Goal: Task Accomplishment & Management: Manage account settings

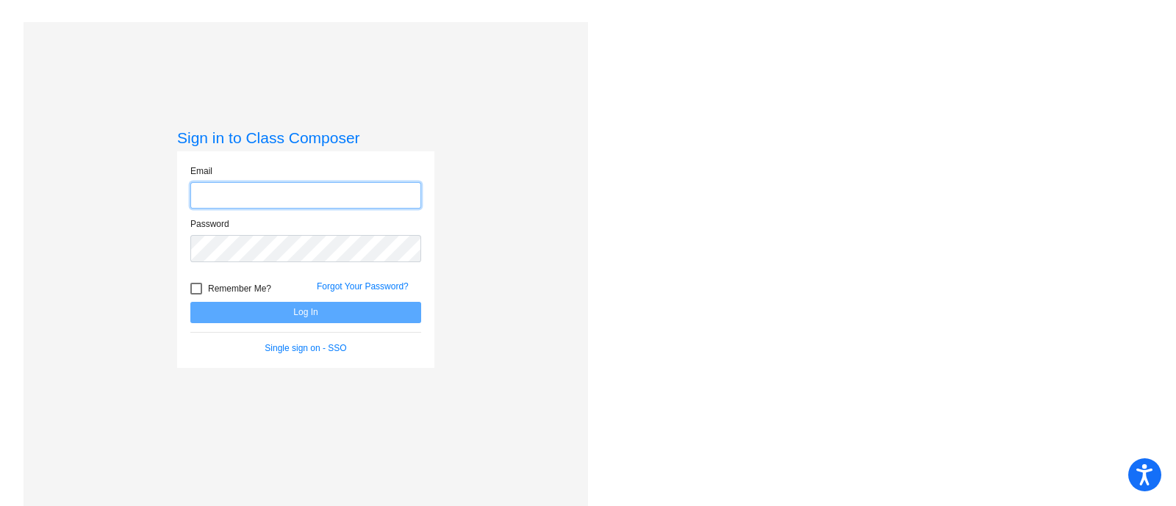
type input "[EMAIL_ADDRESS][DOMAIN_NAME]"
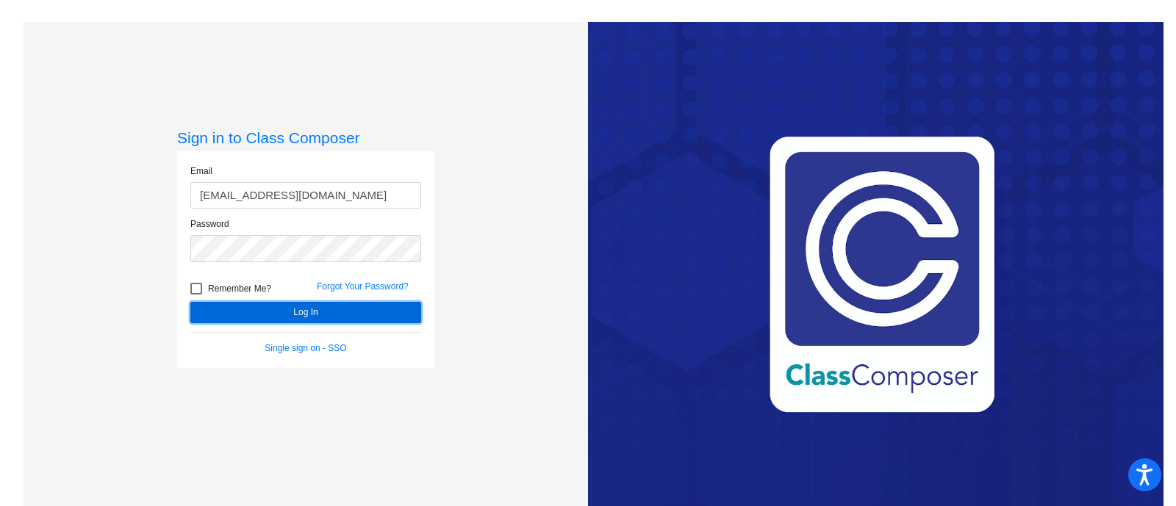
click at [304, 317] on button "Log In" at bounding box center [305, 312] width 231 height 21
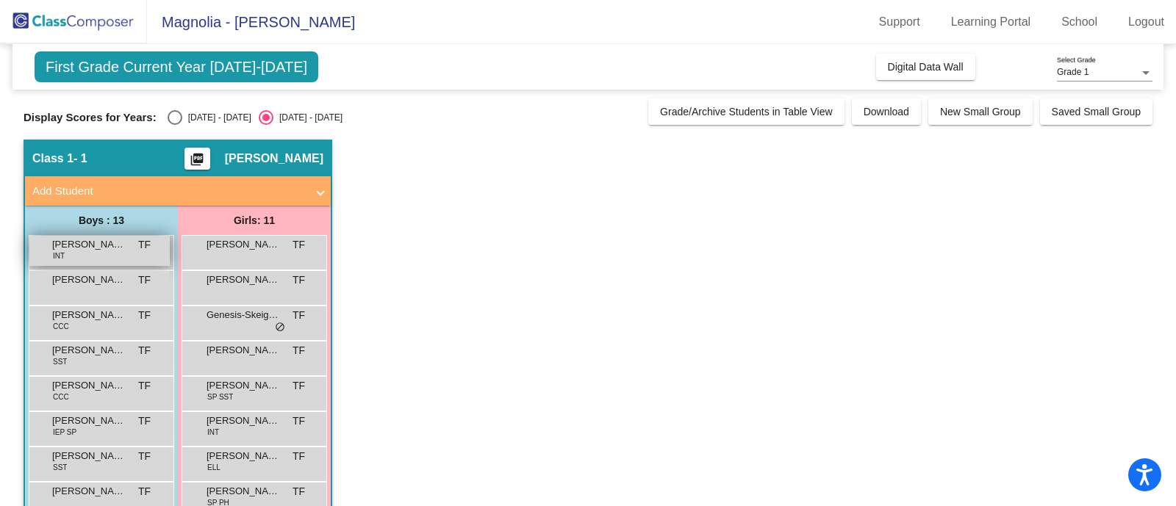
click at [53, 251] on span "INT" at bounding box center [59, 256] width 12 height 11
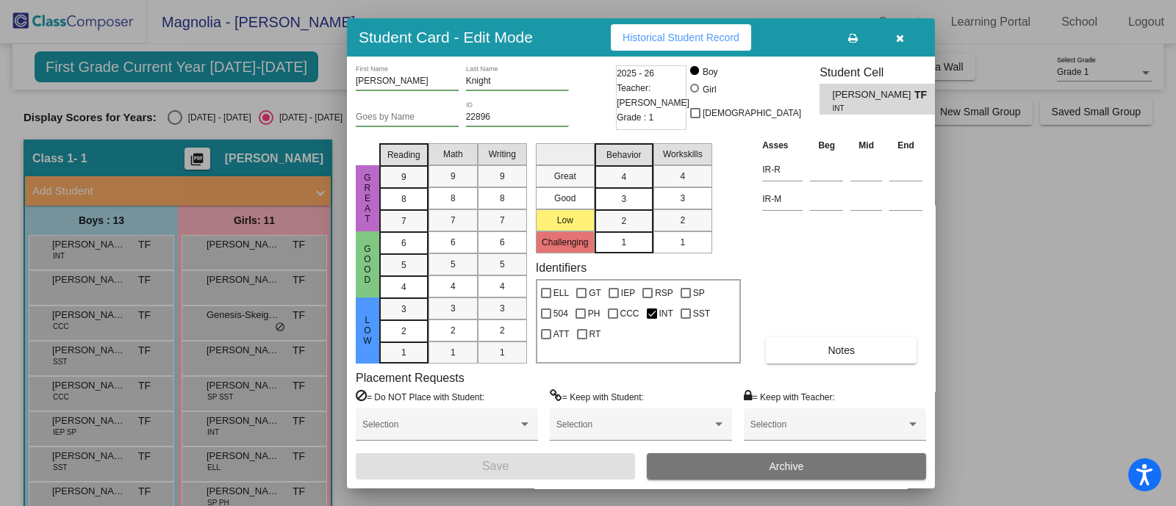
click at [903, 36] on icon "button" at bounding box center [900, 38] width 8 height 10
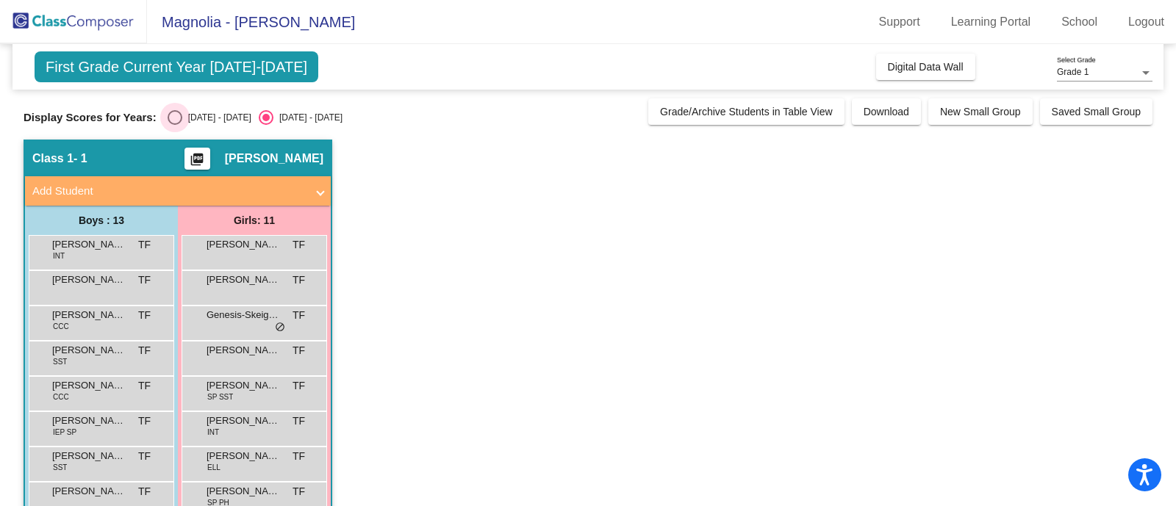
click at [182, 114] on div "[DATE] - [DATE]" at bounding box center [216, 117] width 69 height 13
click at [175, 125] on input "[DATE] - [DATE]" at bounding box center [174, 125] width 1 height 1
radio input "true"
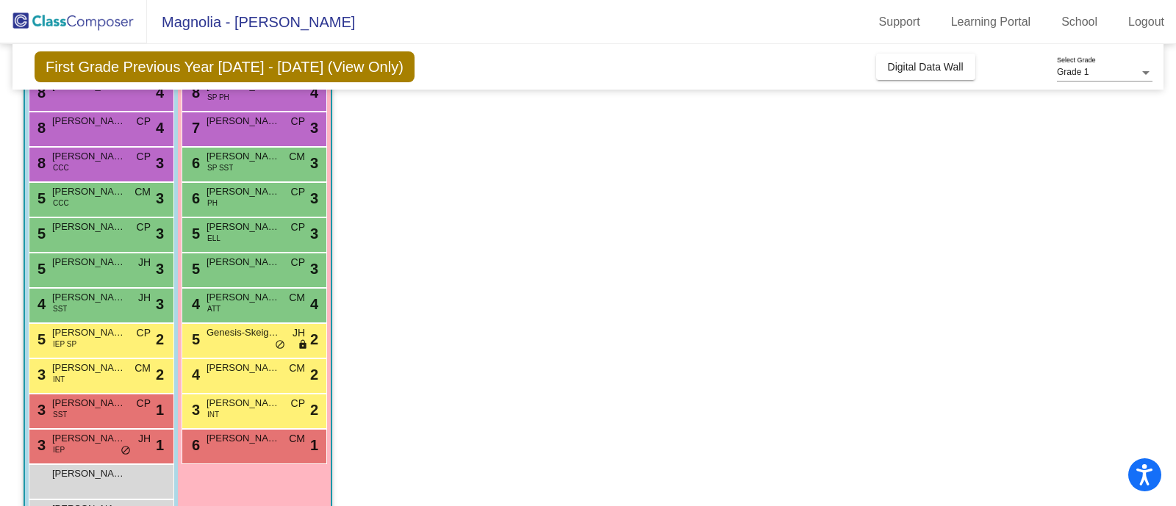
scroll to position [151, 0]
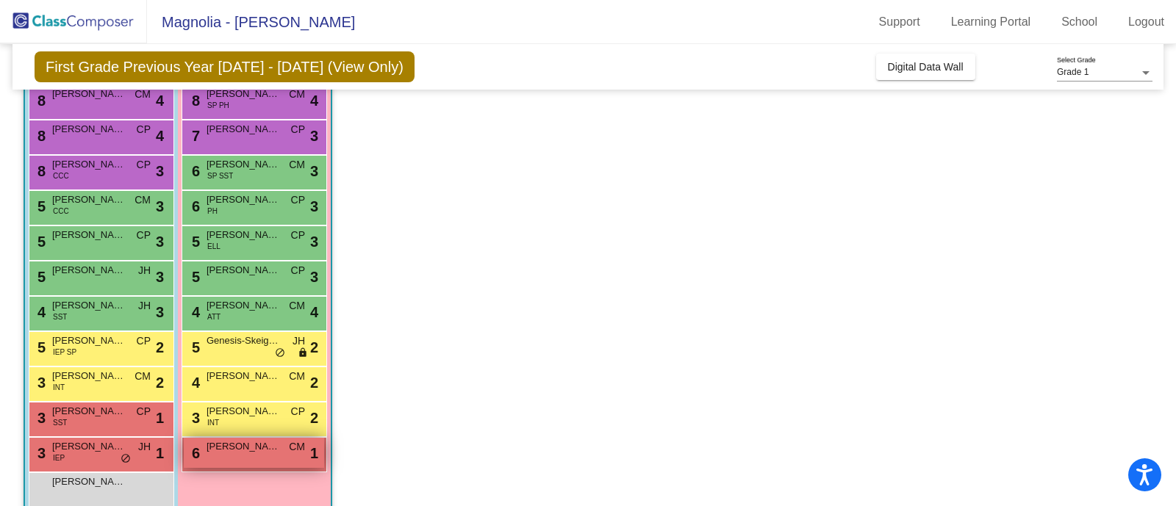
click at [269, 450] on span "[PERSON_NAME]" at bounding box center [243, 446] width 73 height 15
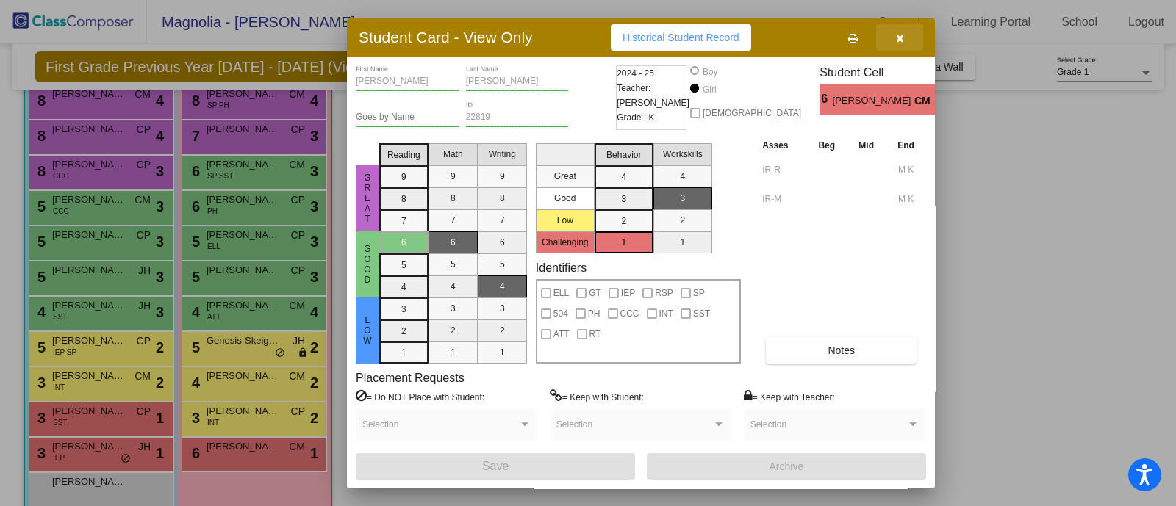
click at [908, 39] on button "button" at bounding box center [899, 37] width 47 height 26
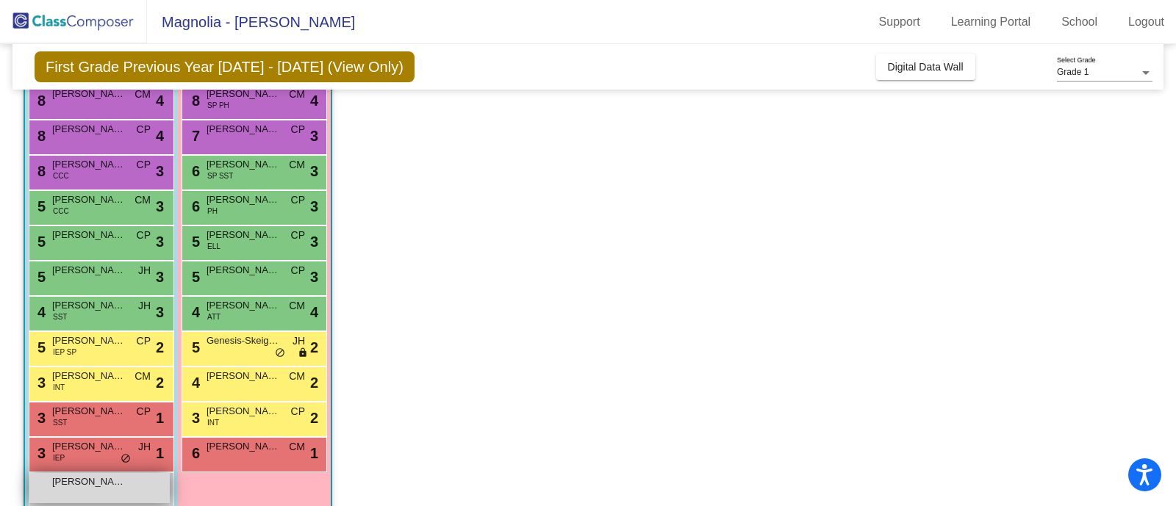
click at [121, 485] on span "[PERSON_NAME]" at bounding box center [88, 482] width 73 height 15
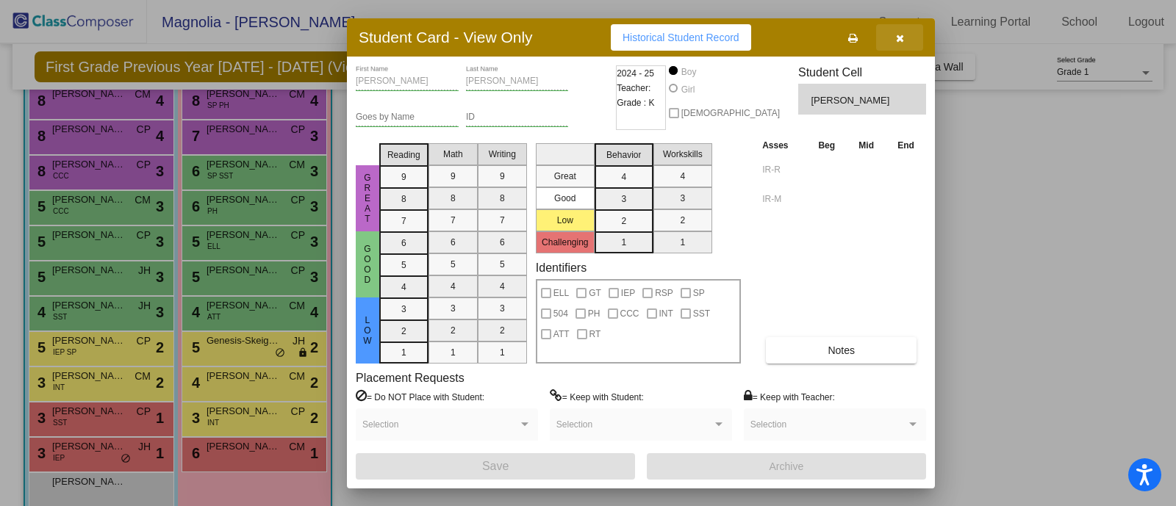
click at [893, 38] on button "button" at bounding box center [899, 37] width 47 height 26
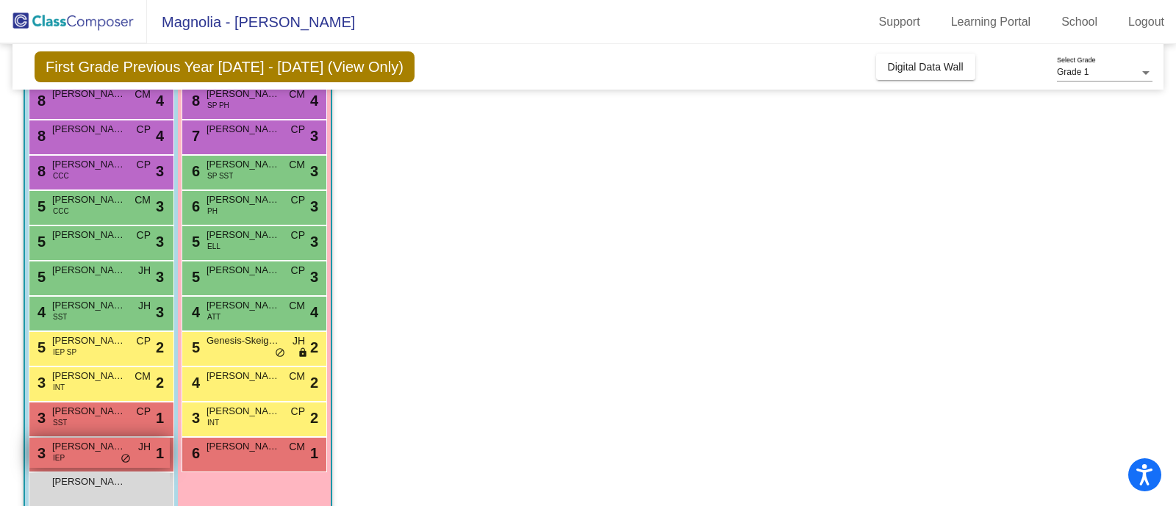
click at [83, 450] on span "[PERSON_NAME]" at bounding box center [88, 446] width 73 height 15
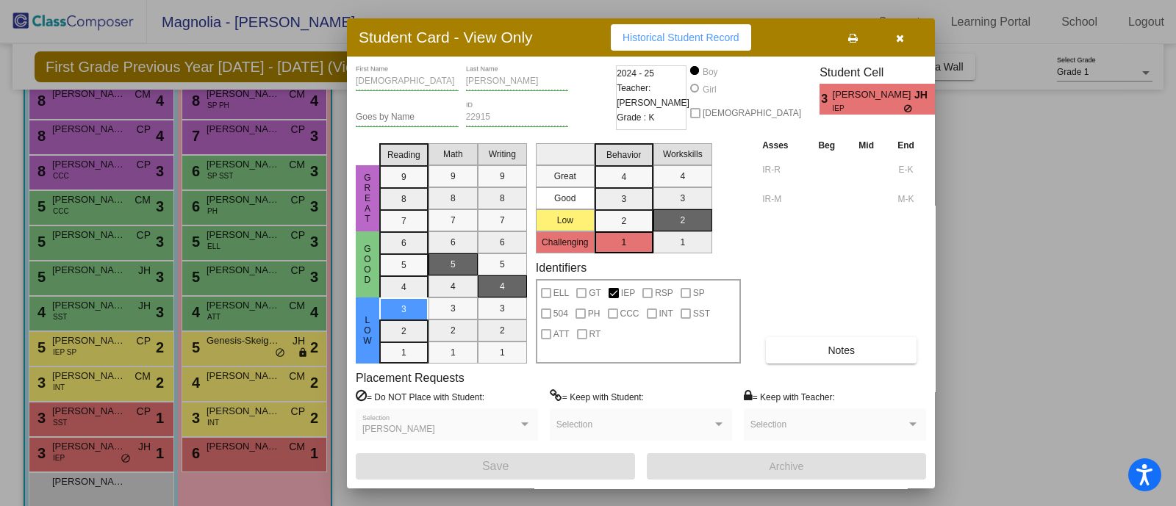
click at [110, 418] on div at bounding box center [588, 253] width 1176 height 506
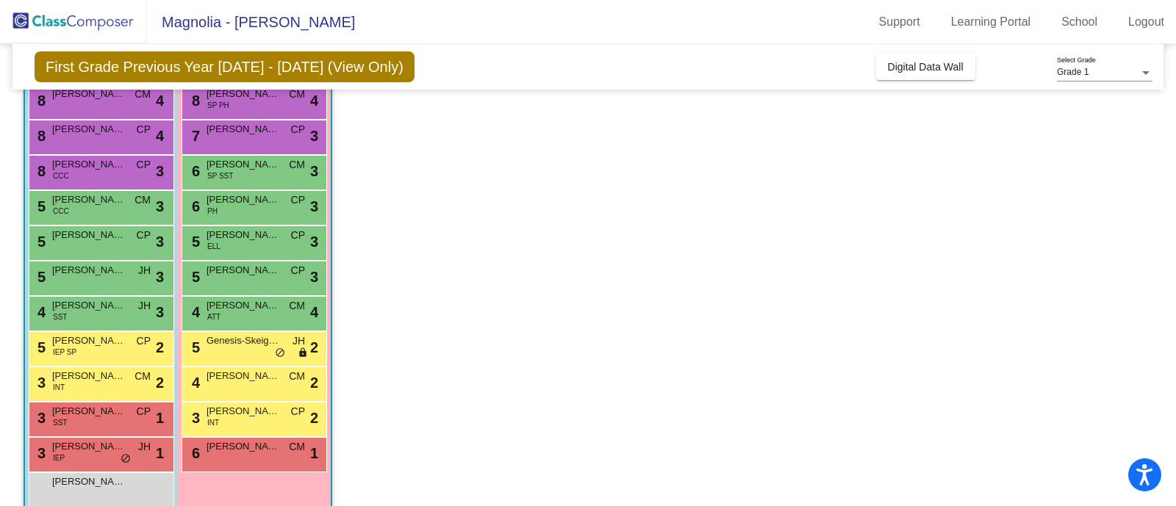
click at [110, 418] on div "3 [PERSON_NAME] SST CP lock do_not_disturb_alt 1" at bounding box center [99, 418] width 140 height 30
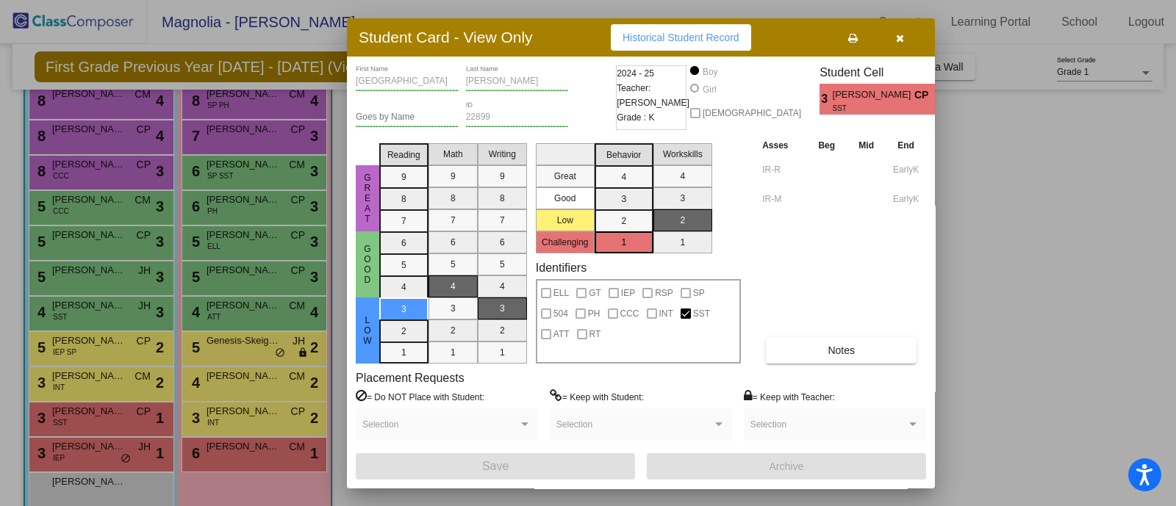
click at [255, 409] on div at bounding box center [588, 253] width 1176 height 506
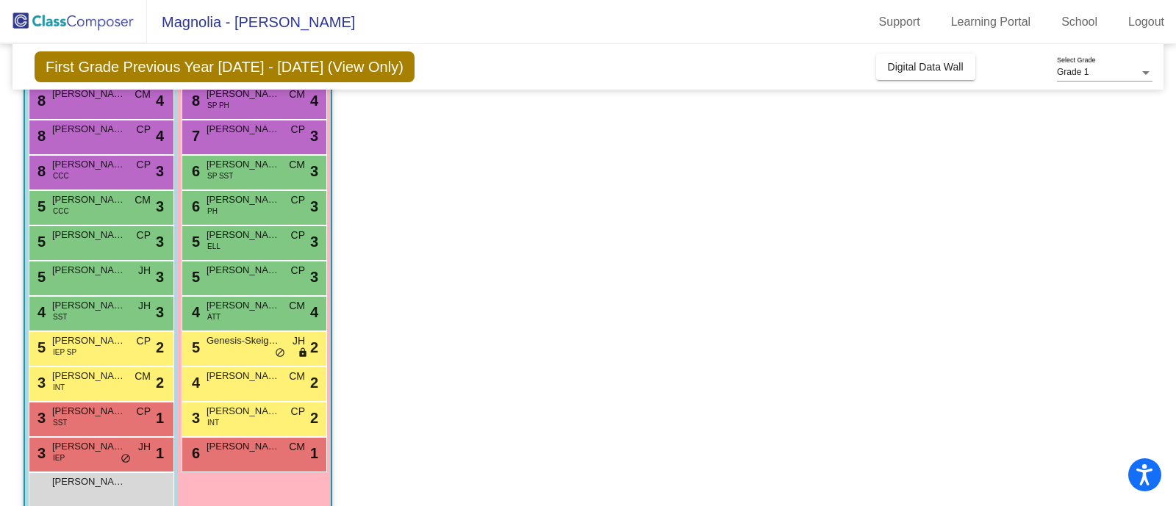
click at [255, 409] on span "[PERSON_NAME]" at bounding box center [243, 411] width 73 height 15
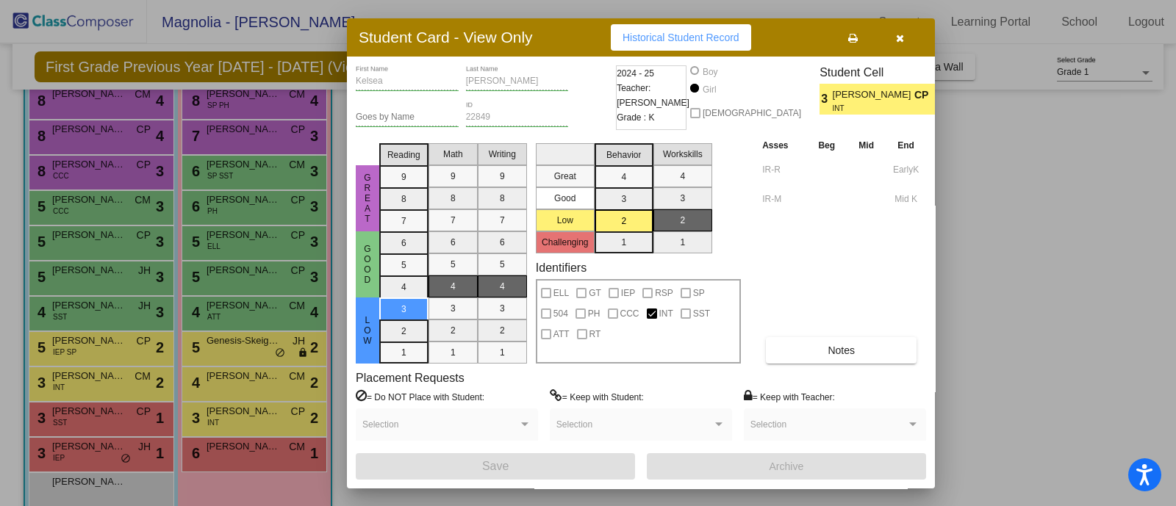
click at [197, 384] on div at bounding box center [588, 253] width 1176 height 506
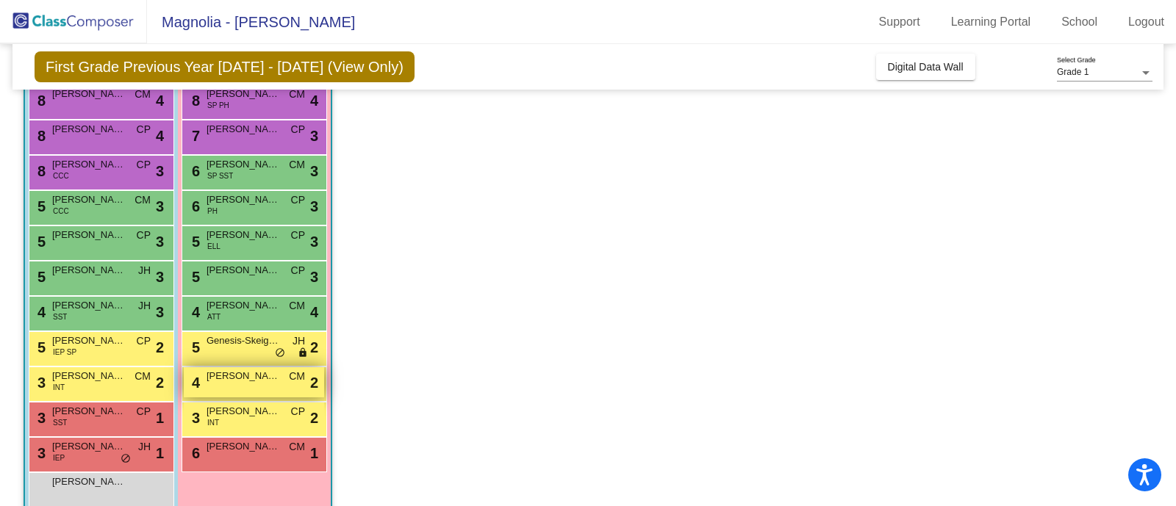
click at [212, 380] on span "[PERSON_NAME]" at bounding box center [243, 376] width 73 height 15
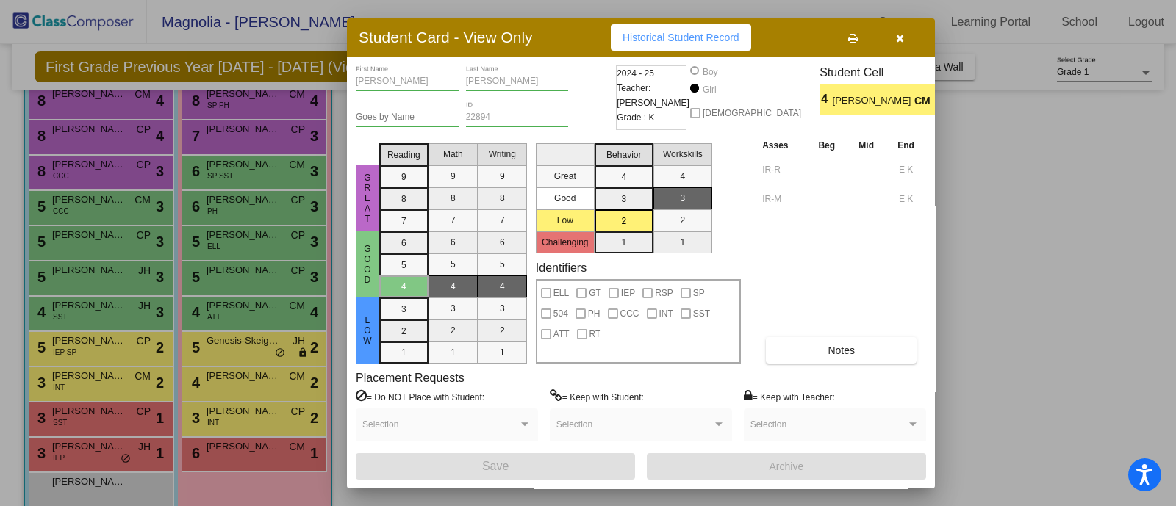
click at [87, 384] on div at bounding box center [588, 253] width 1176 height 506
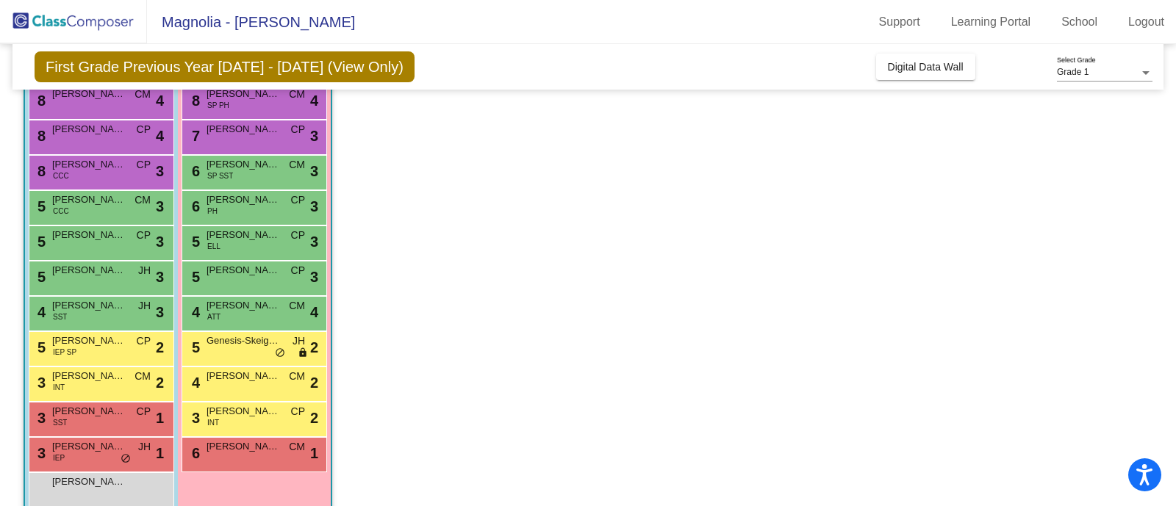
click at [87, 384] on div "3 [PERSON_NAME] INT CM lock do_not_disturb_alt 2" at bounding box center [99, 382] width 140 height 30
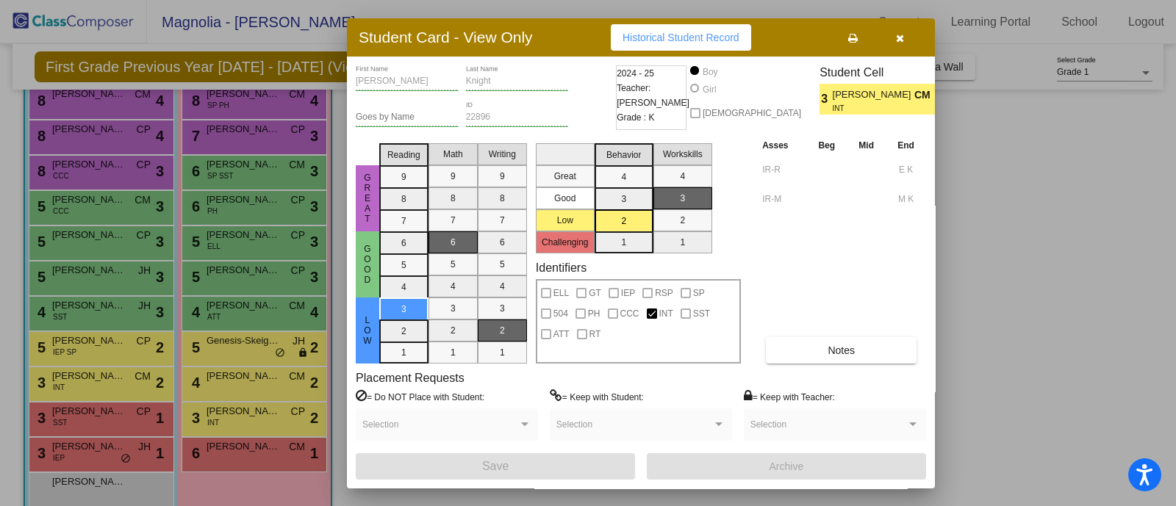
click at [89, 337] on div at bounding box center [588, 253] width 1176 height 506
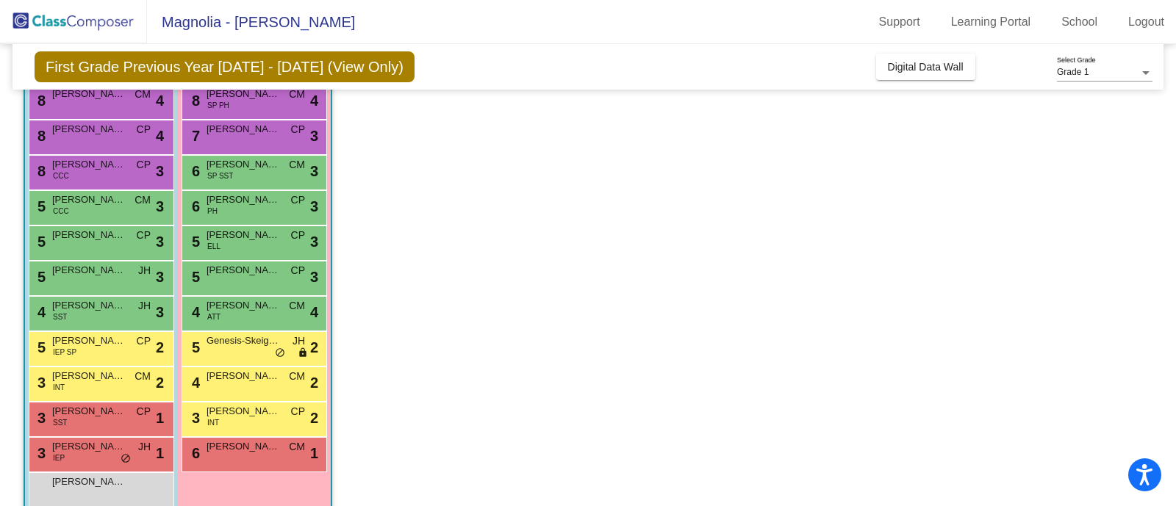
click at [89, 337] on span "[PERSON_NAME]" at bounding box center [88, 341] width 73 height 15
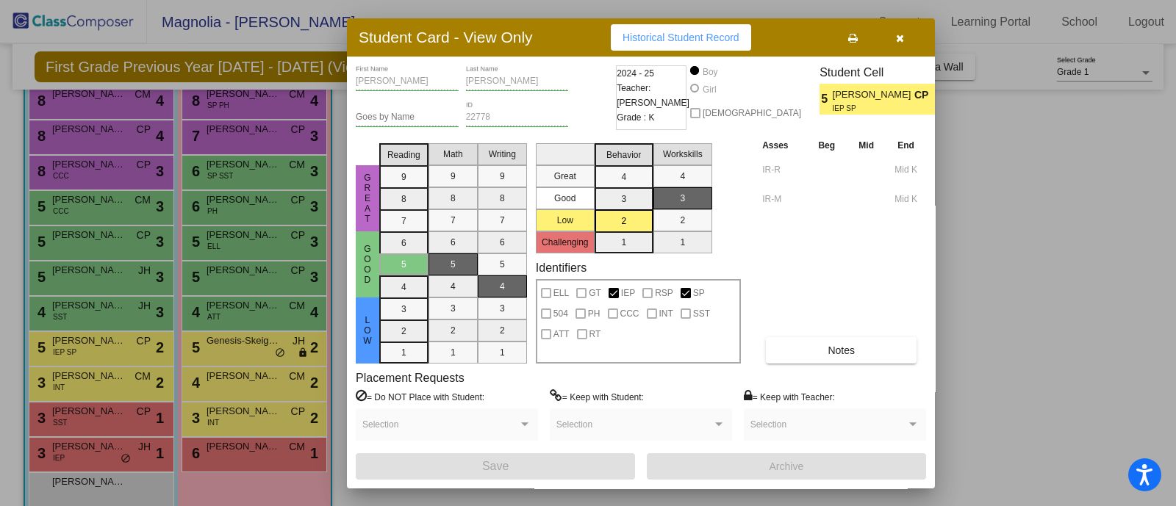
click at [89, 337] on div at bounding box center [588, 253] width 1176 height 506
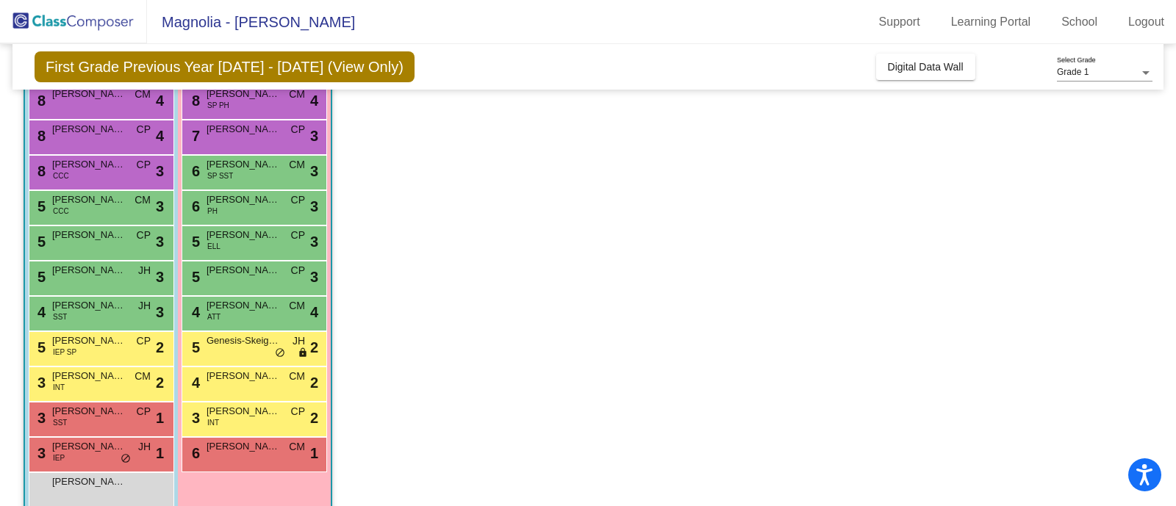
click at [89, 337] on span "[PERSON_NAME]" at bounding box center [88, 341] width 73 height 15
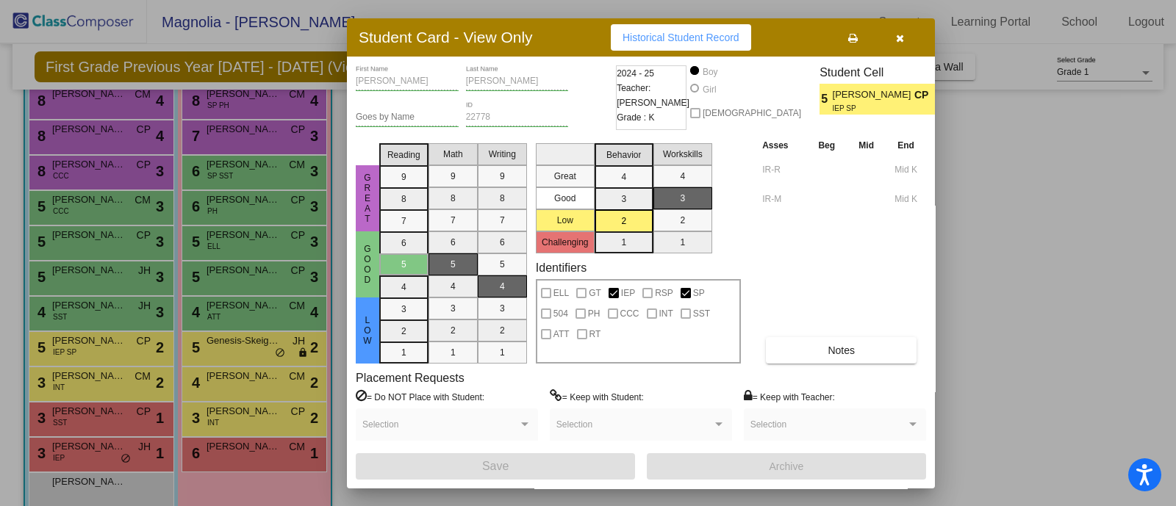
click at [211, 344] on div at bounding box center [588, 253] width 1176 height 506
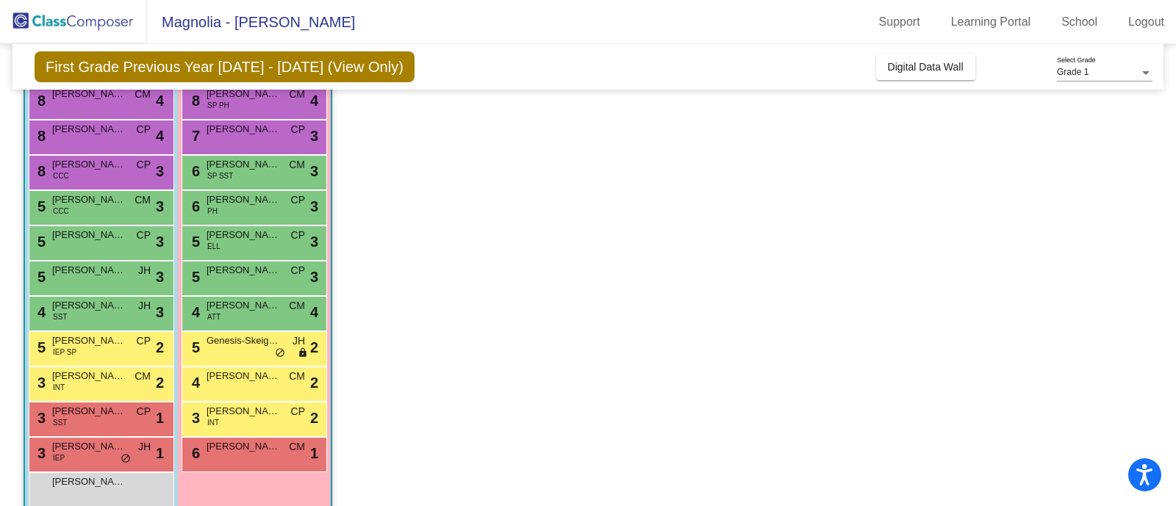
click at [211, 344] on span "Genesis-Skeigh Price" at bounding box center [243, 341] width 73 height 15
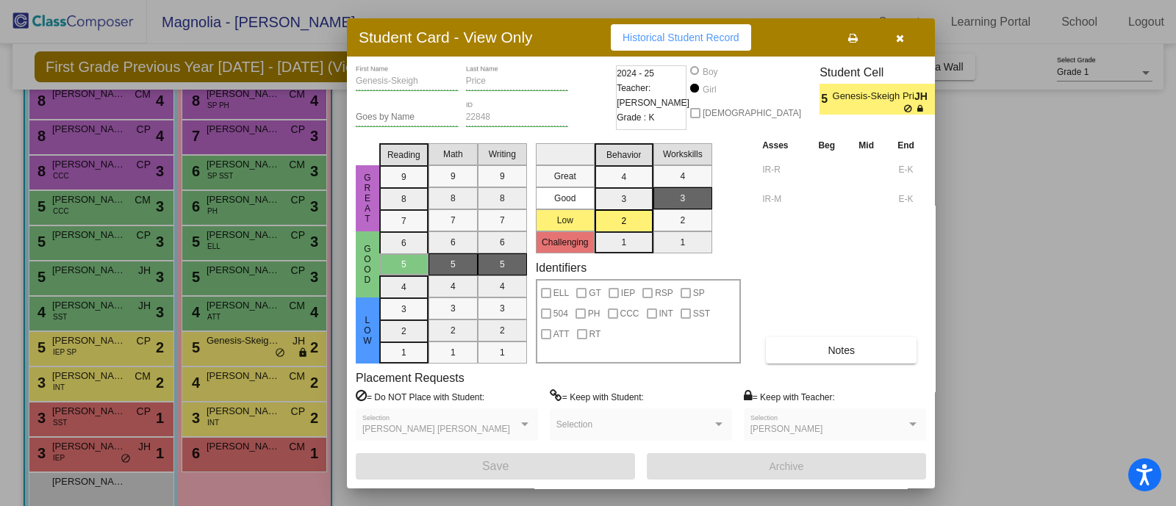
click at [218, 304] on div at bounding box center [588, 253] width 1176 height 506
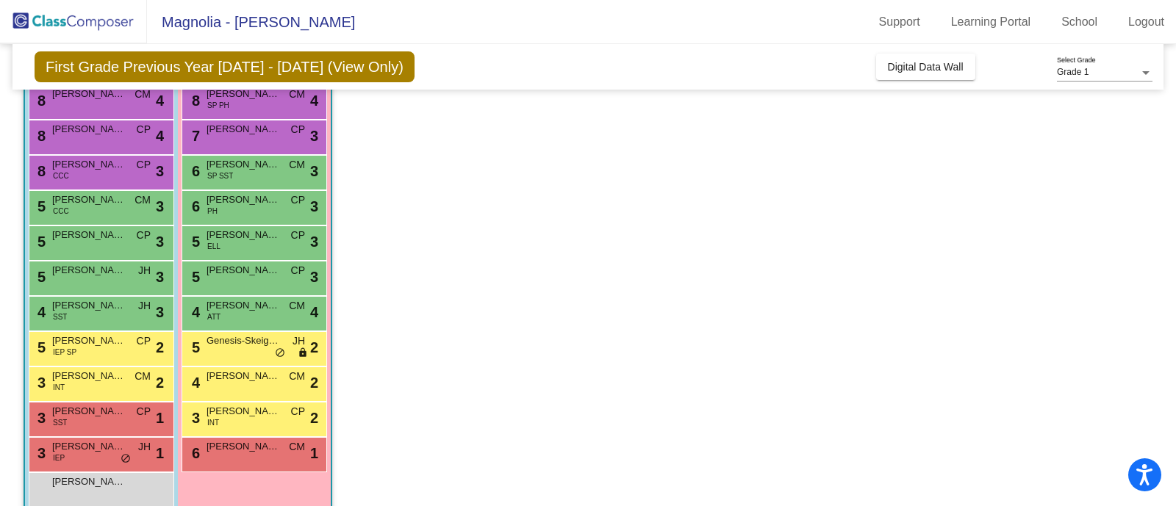
click at [218, 304] on span "[PERSON_NAME]" at bounding box center [243, 305] width 73 height 15
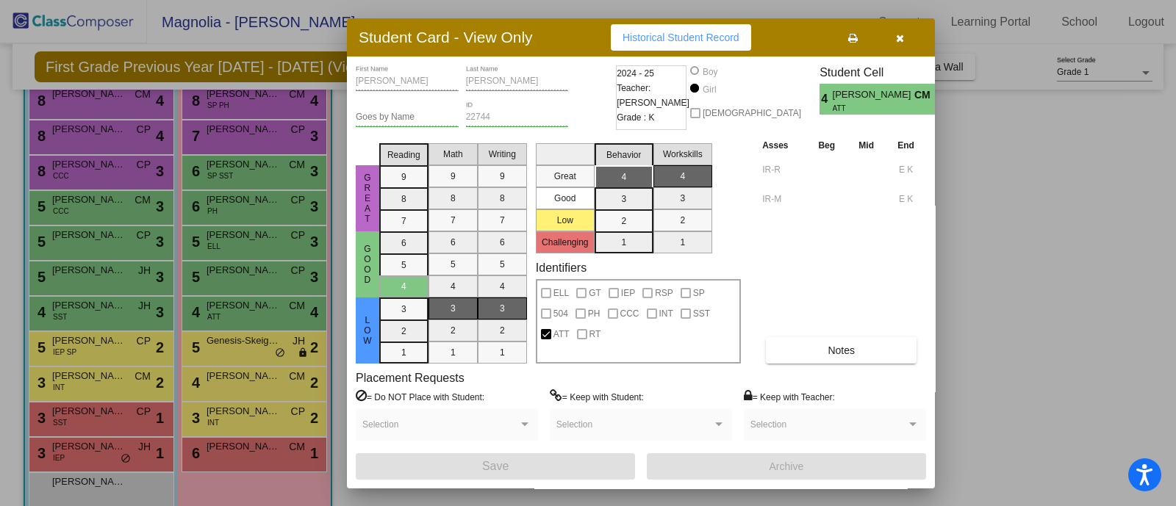
click at [109, 306] on div at bounding box center [588, 253] width 1176 height 506
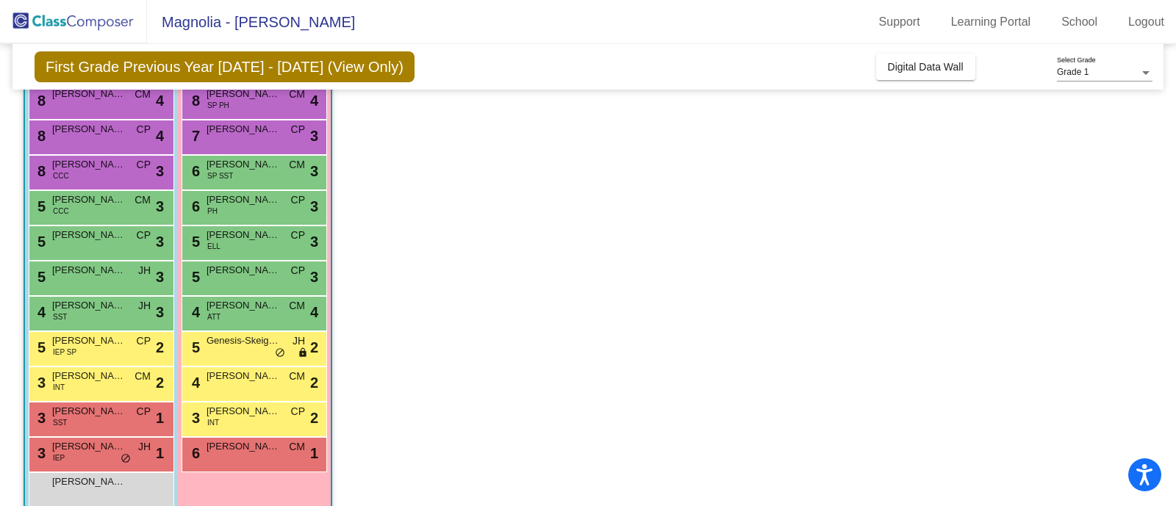
click at [109, 306] on span "[PERSON_NAME]" at bounding box center [88, 305] width 73 height 15
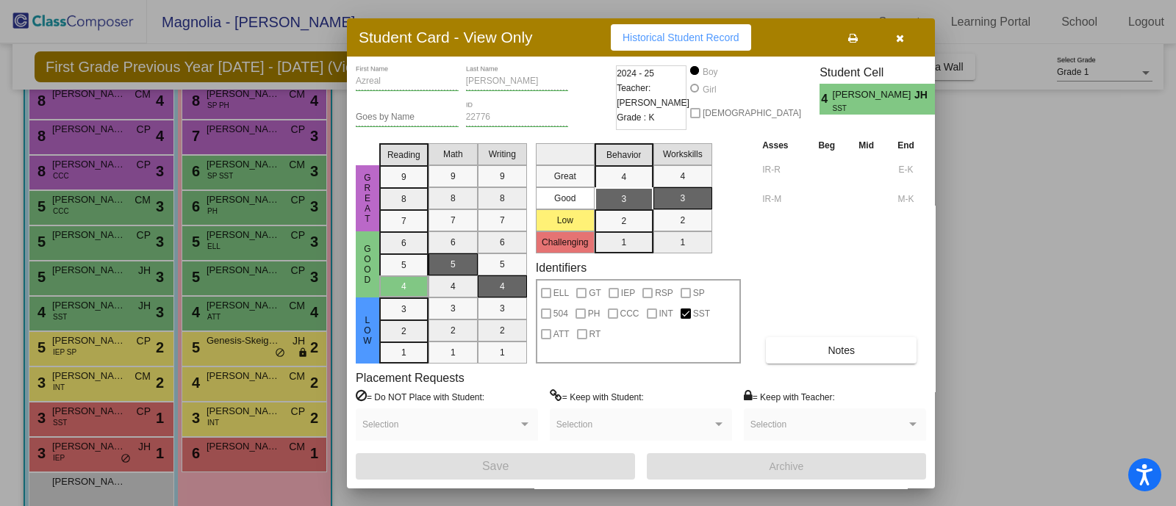
click at [238, 267] on div at bounding box center [588, 253] width 1176 height 506
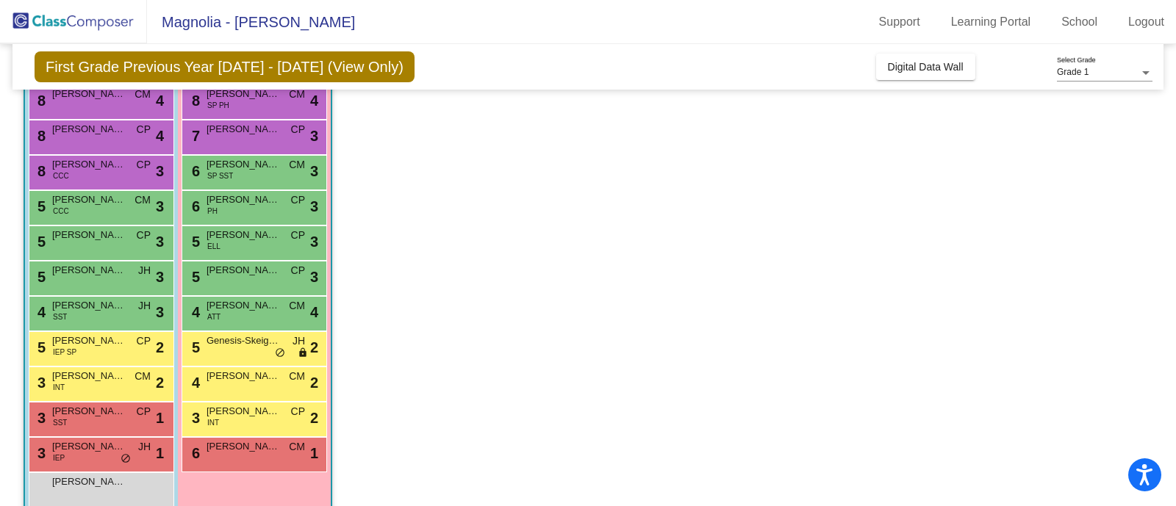
click at [238, 267] on span "[PERSON_NAME]" at bounding box center [243, 270] width 73 height 15
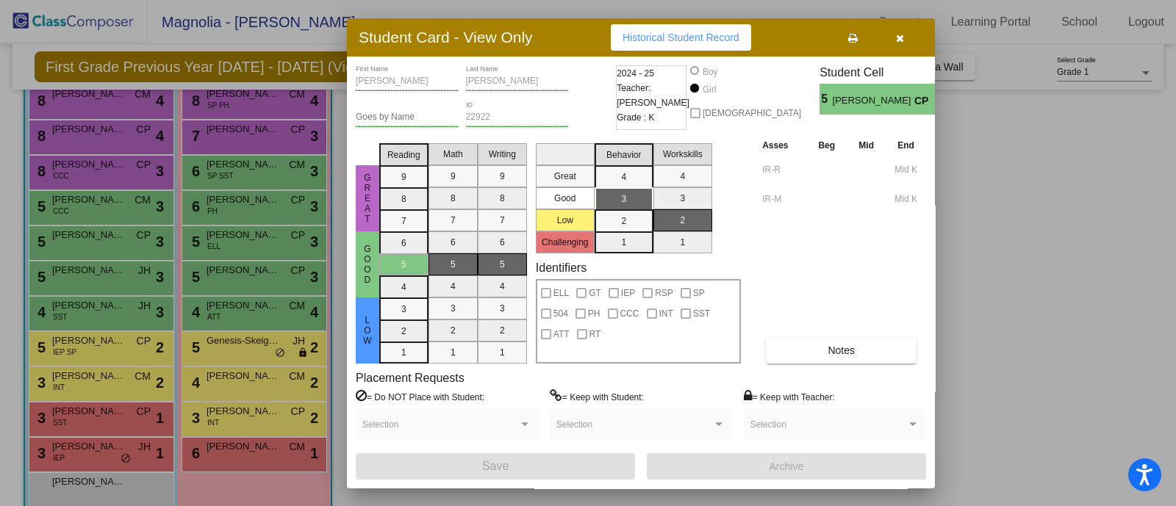
click at [86, 266] on div at bounding box center [588, 253] width 1176 height 506
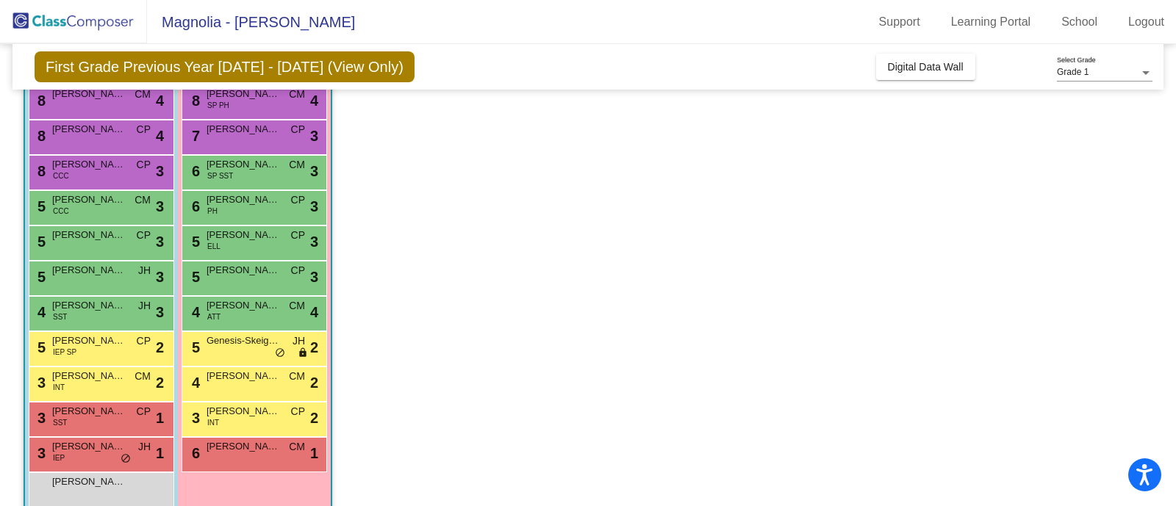
click at [86, 266] on span "[PERSON_NAME]" at bounding box center [88, 270] width 73 height 15
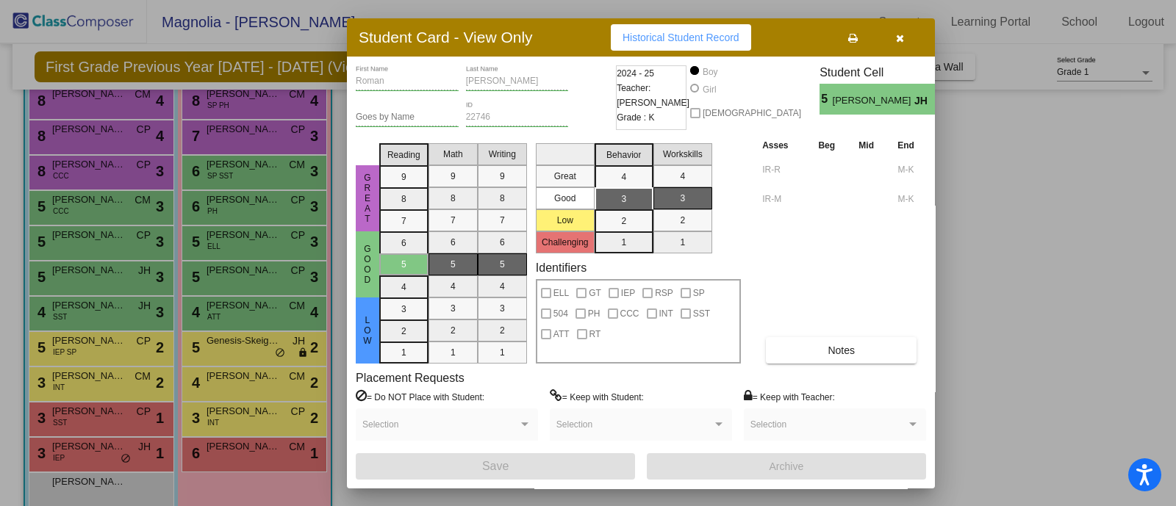
click at [93, 235] on div at bounding box center [588, 253] width 1176 height 506
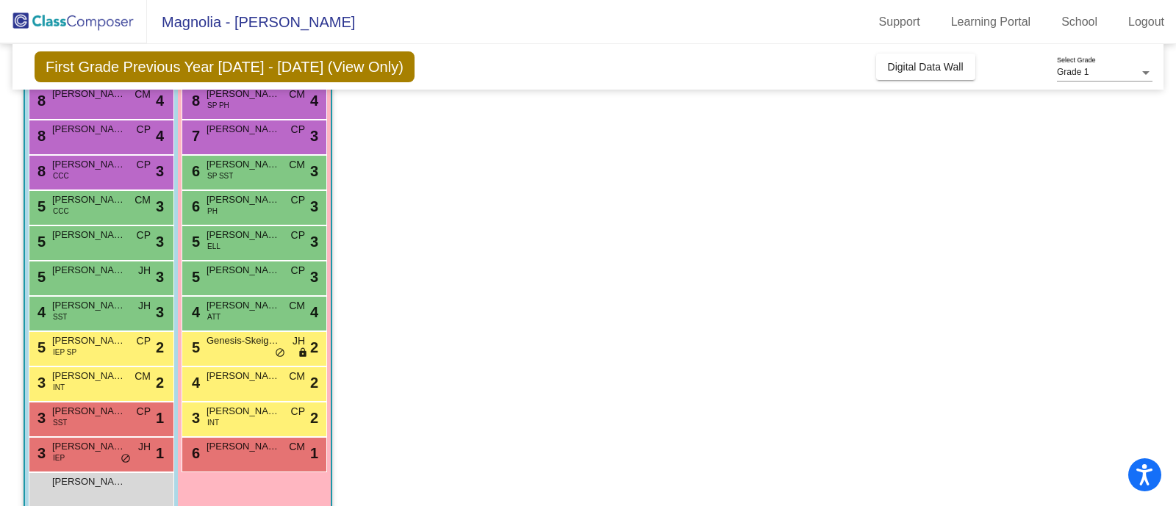
click at [93, 235] on span "[PERSON_NAME]" at bounding box center [88, 235] width 73 height 15
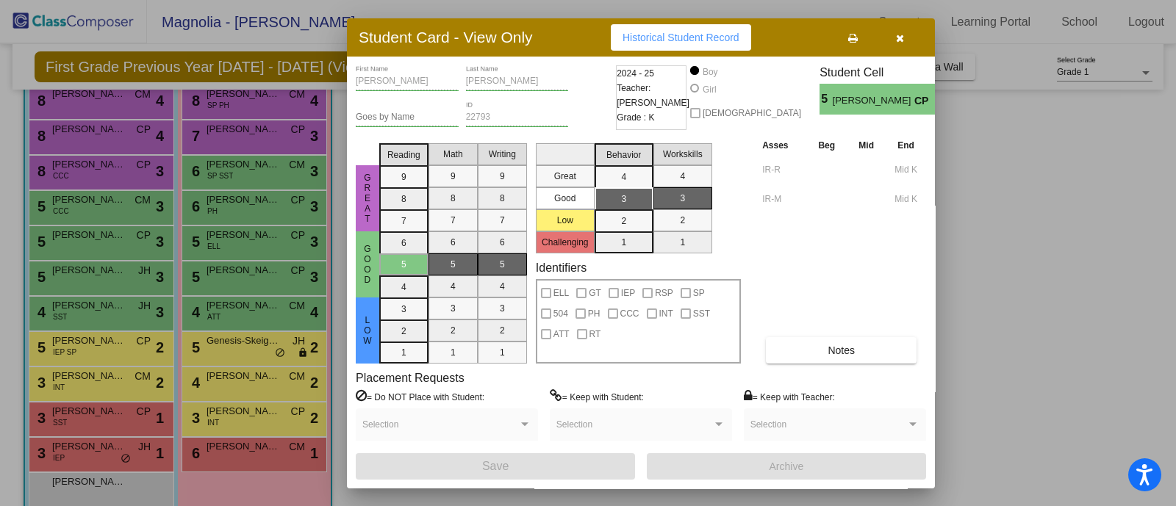
click at [239, 233] on div at bounding box center [588, 253] width 1176 height 506
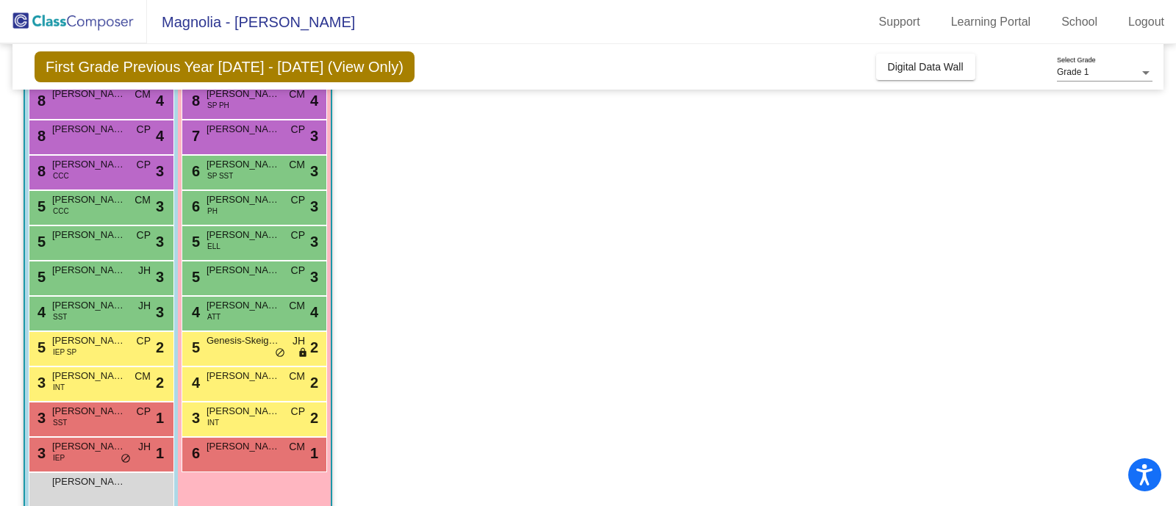
click at [239, 233] on span "[PERSON_NAME]" at bounding box center [243, 235] width 73 height 15
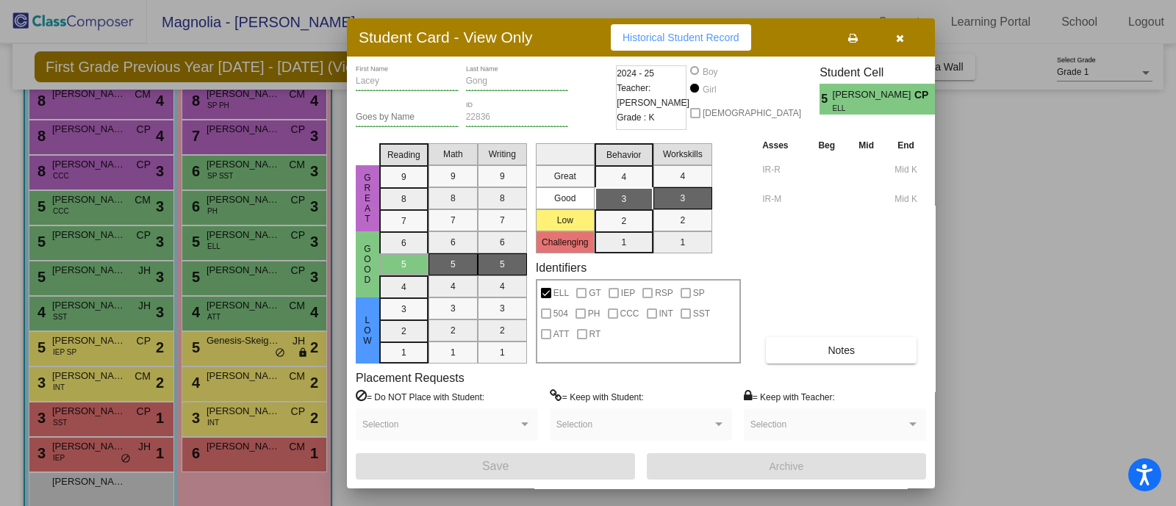
click at [116, 207] on div at bounding box center [588, 253] width 1176 height 506
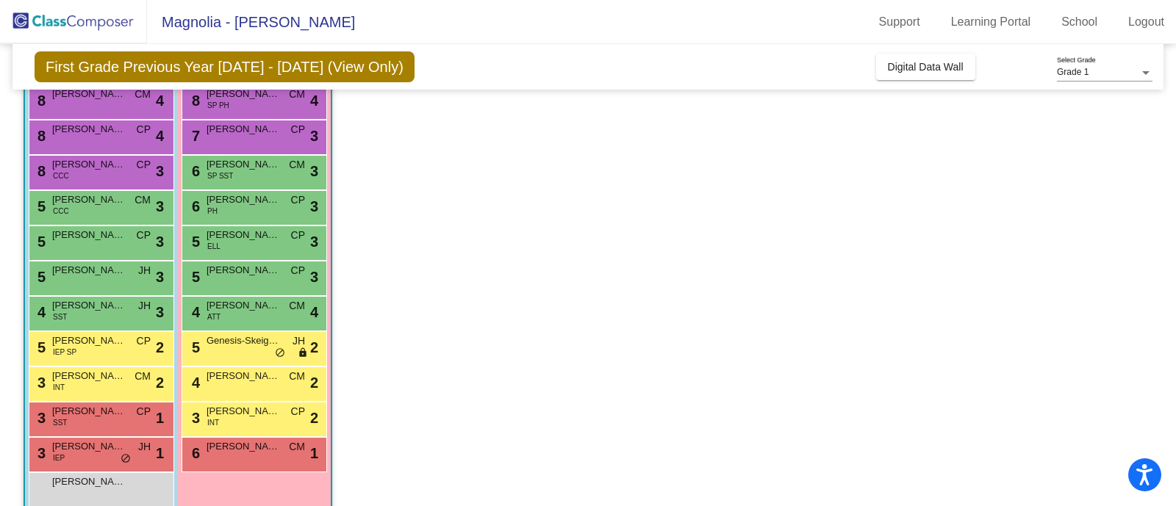
click at [116, 207] on div "5 [PERSON_NAME] CCC CM lock do_not_disturb_alt 3" at bounding box center [99, 206] width 140 height 30
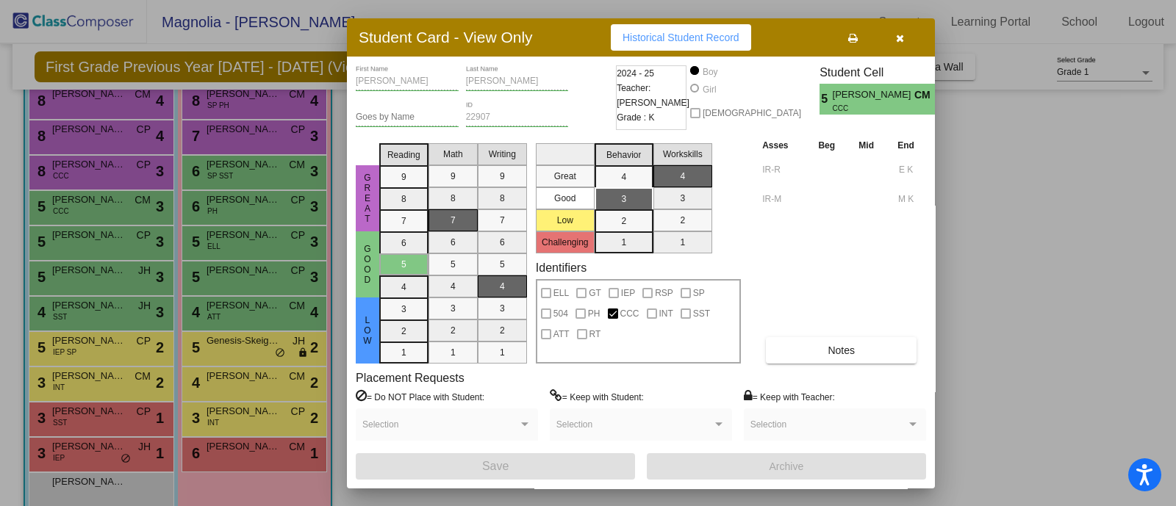
click at [278, 191] on div at bounding box center [588, 253] width 1176 height 506
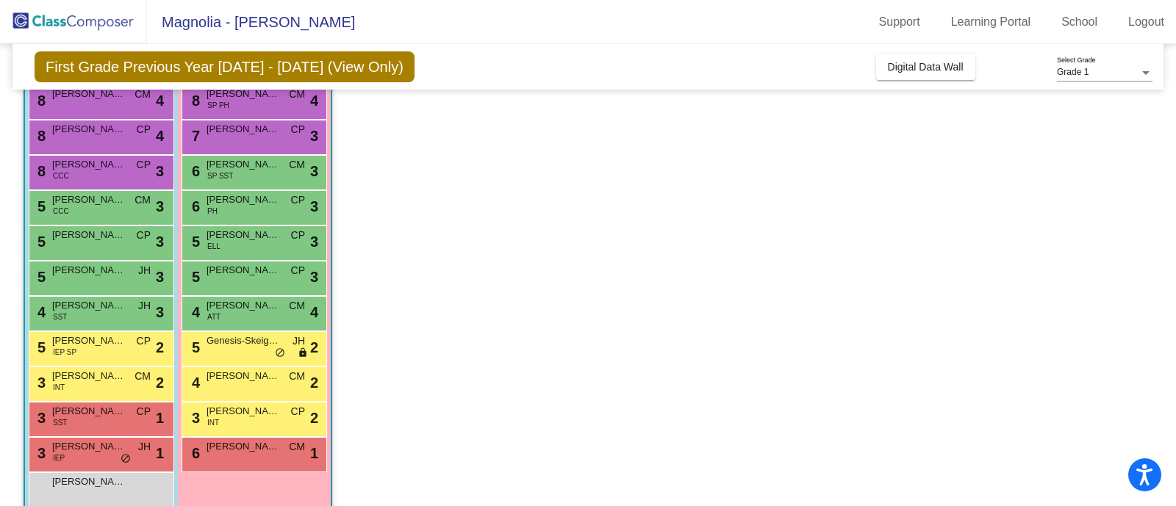
click at [278, 193] on span "[PERSON_NAME]" at bounding box center [243, 200] width 73 height 15
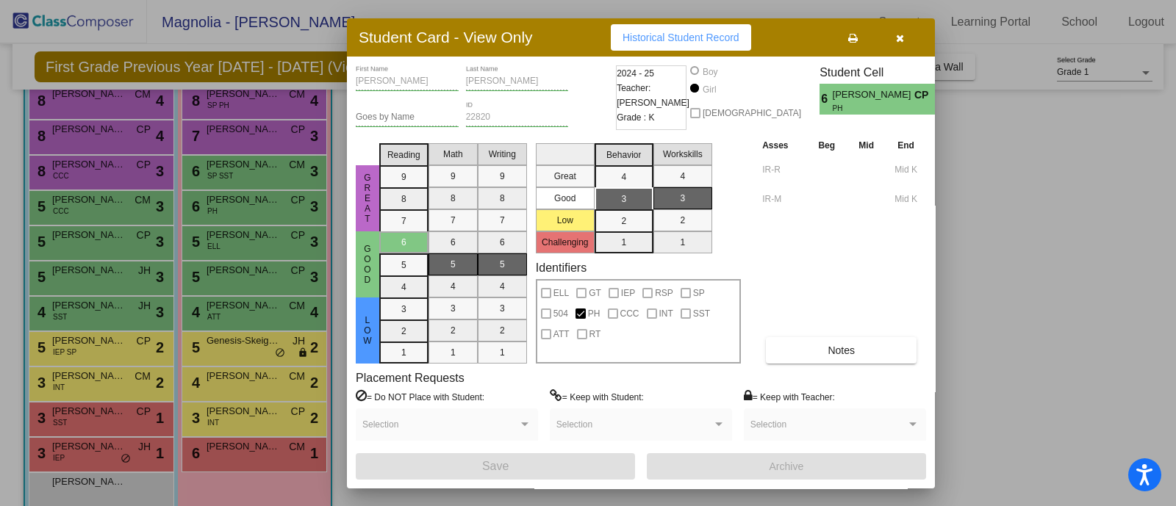
click at [105, 176] on div at bounding box center [588, 253] width 1176 height 506
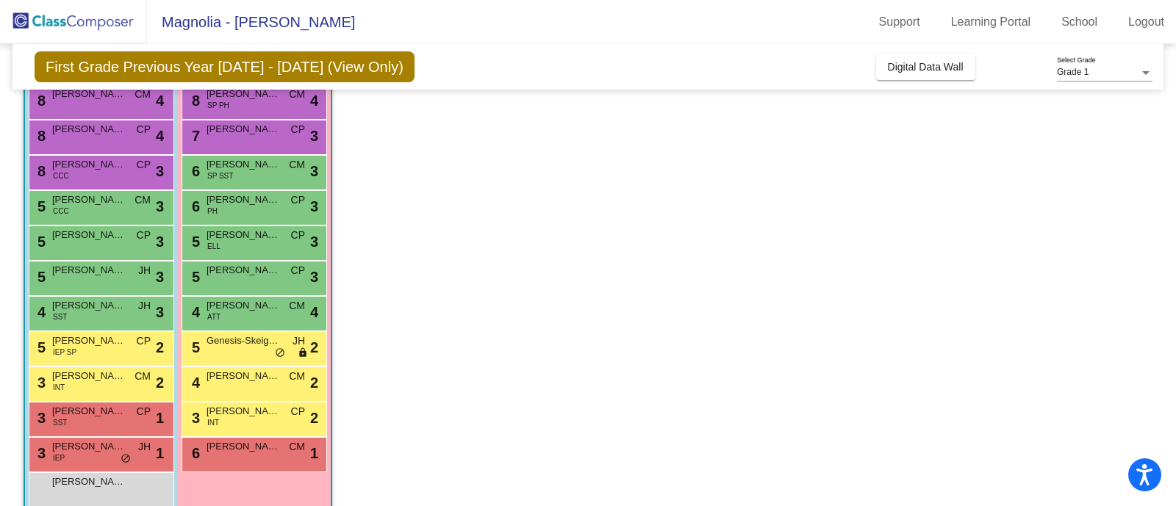
click at [105, 176] on div "8 [PERSON_NAME] CCC CP lock do_not_disturb_alt 3" at bounding box center [99, 171] width 140 height 30
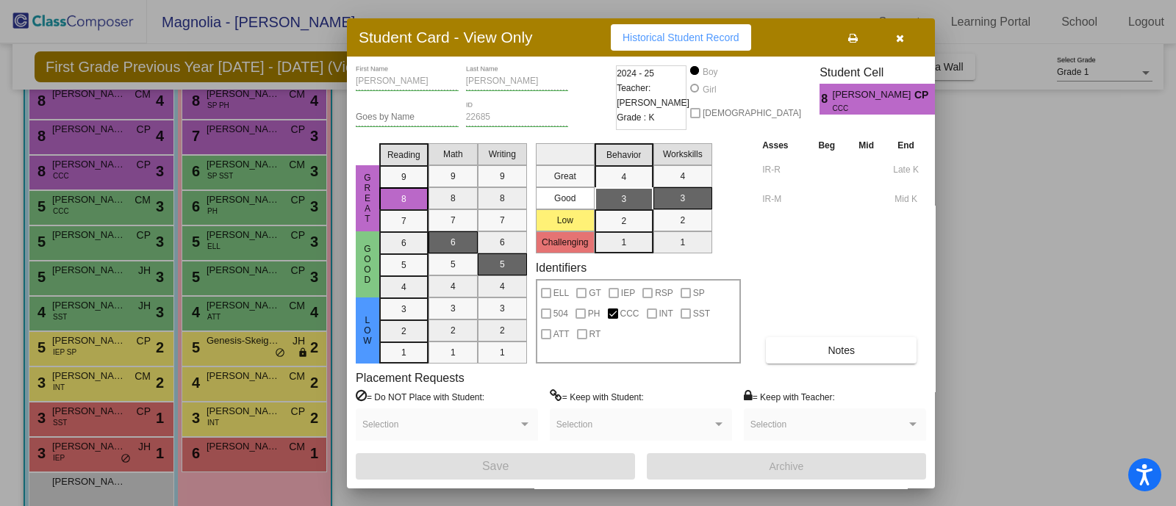
click at [116, 119] on div at bounding box center [588, 253] width 1176 height 506
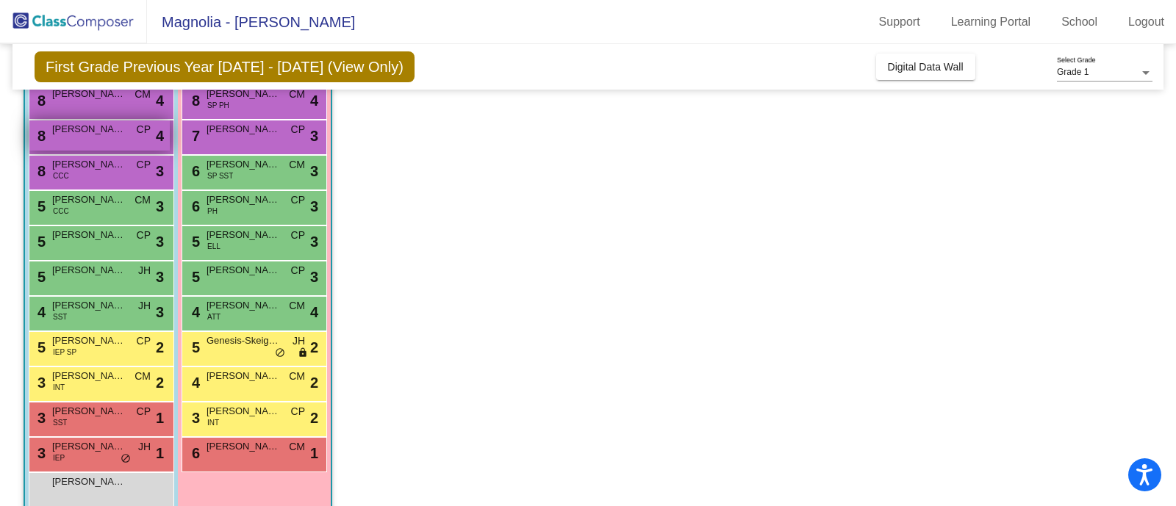
click at [97, 137] on div "8 [PERSON_NAME] CP lock do_not_disturb_alt 4" at bounding box center [99, 136] width 140 height 30
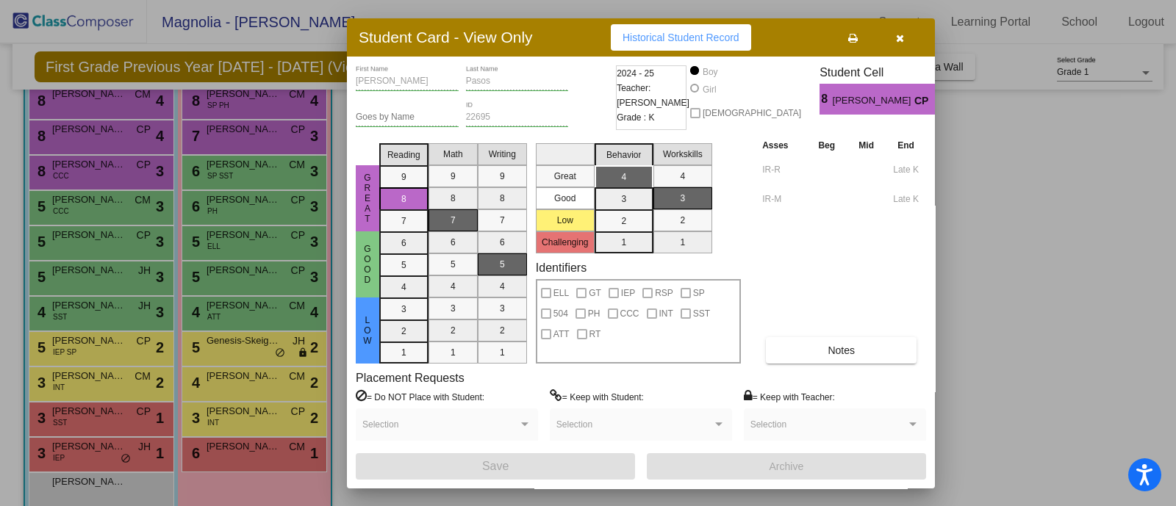
click at [234, 129] on div at bounding box center [588, 253] width 1176 height 506
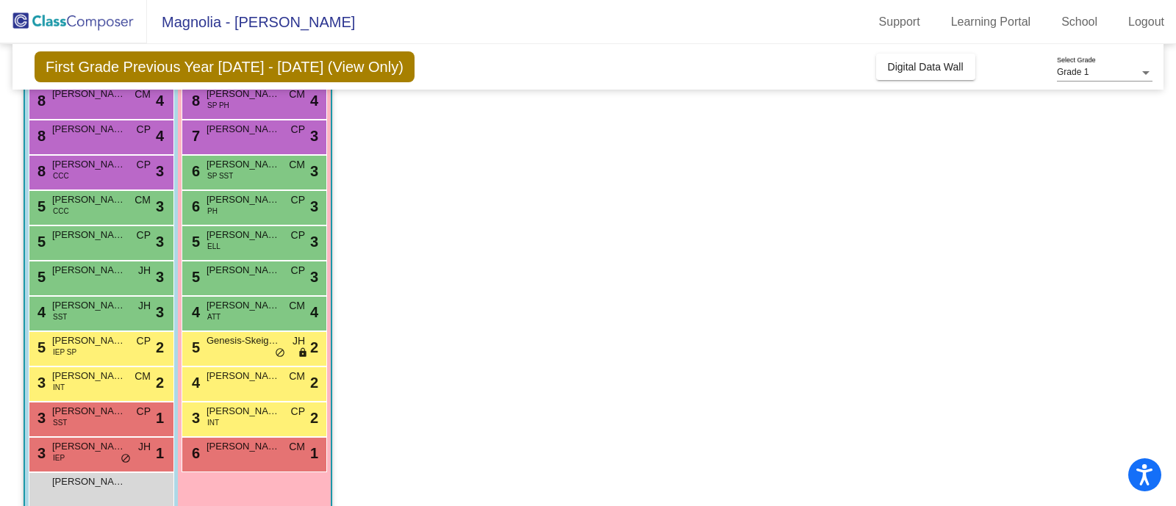
click at [234, 129] on span "[PERSON_NAME]" at bounding box center [243, 129] width 73 height 15
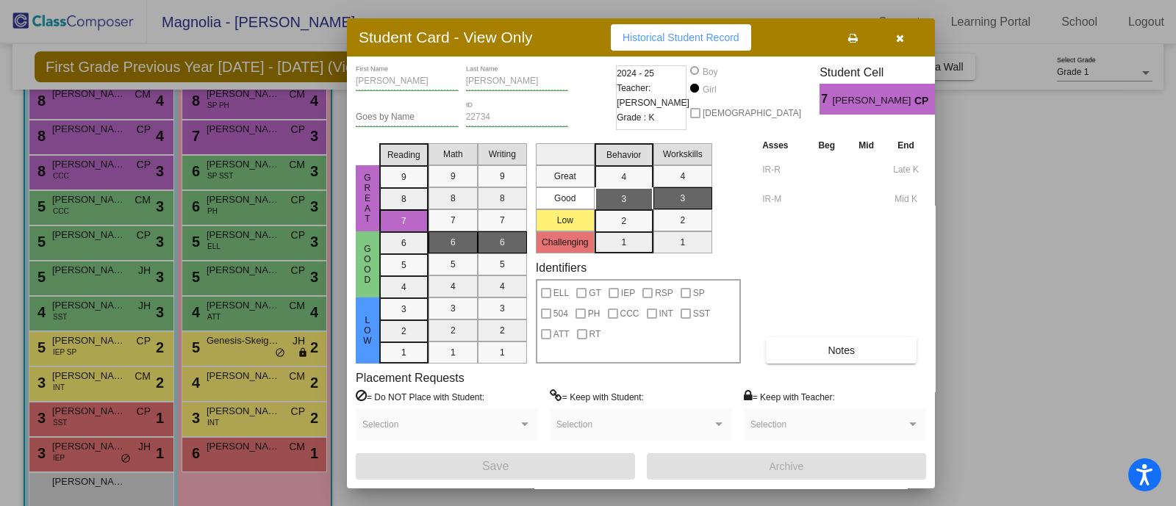
click at [109, 102] on div at bounding box center [588, 253] width 1176 height 506
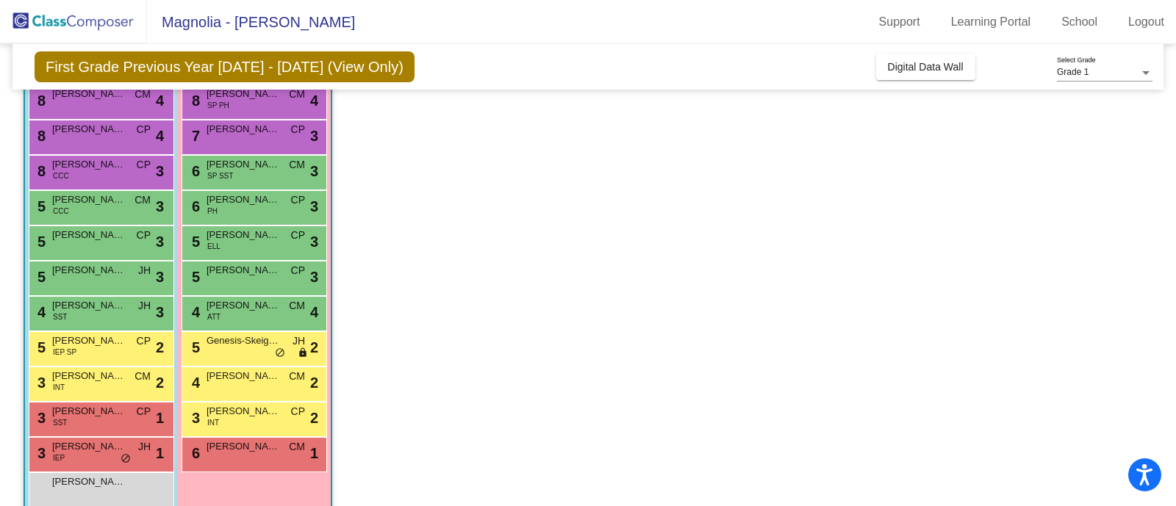
click at [109, 102] on div "8 [PERSON_NAME] CM lock do_not_disturb_alt 4" at bounding box center [99, 100] width 140 height 30
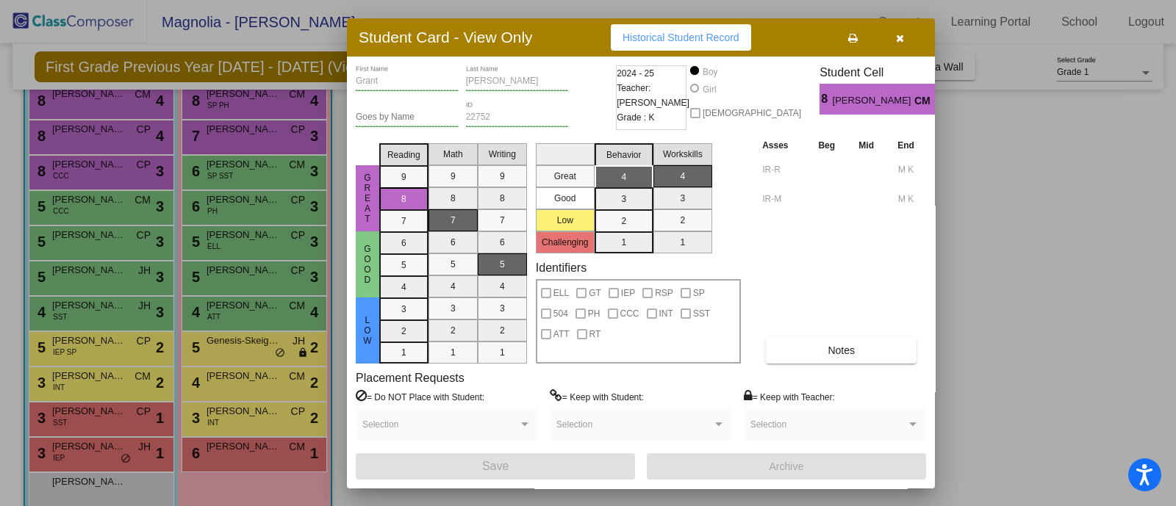
click at [897, 38] on icon "button" at bounding box center [900, 38] width 8 height 10
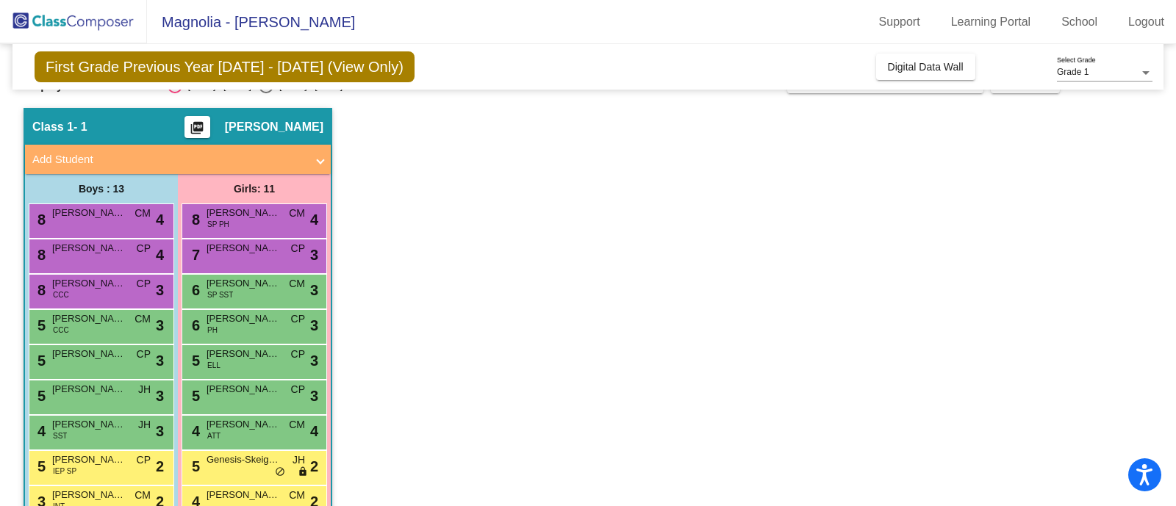
scroll to position [20, 0]
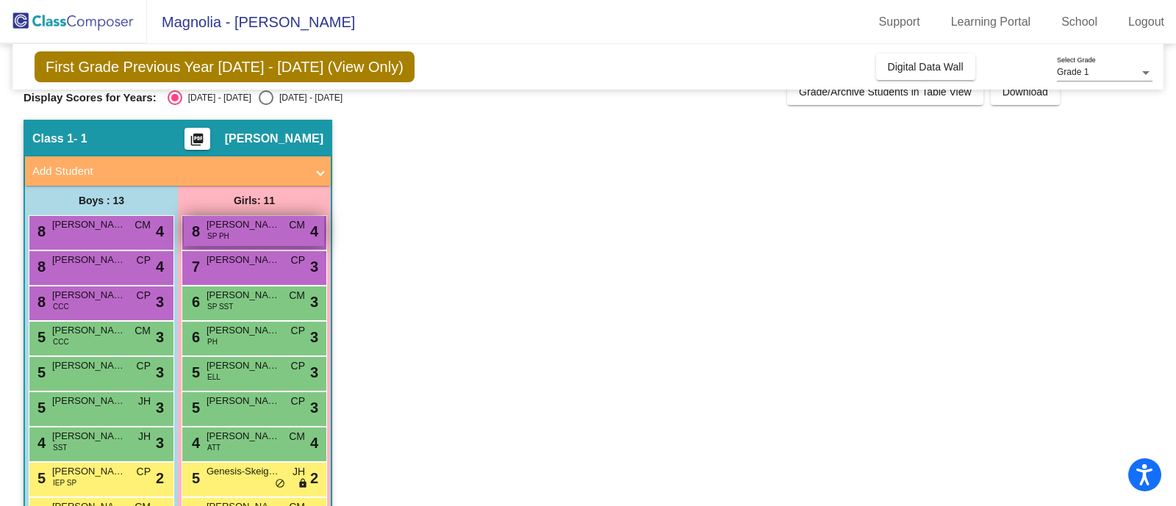
click at [226, 234] on span "SP PH" at bounding box center [218, 236] width 22 height 11
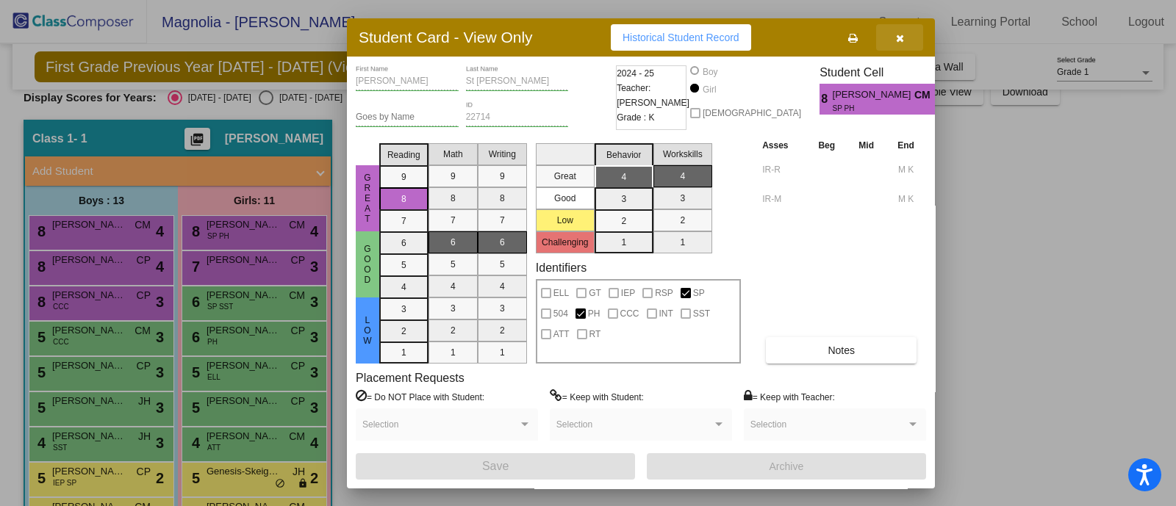
click at [902, 30] on button "button" at bounding box center [899, 37] width 47 height 26
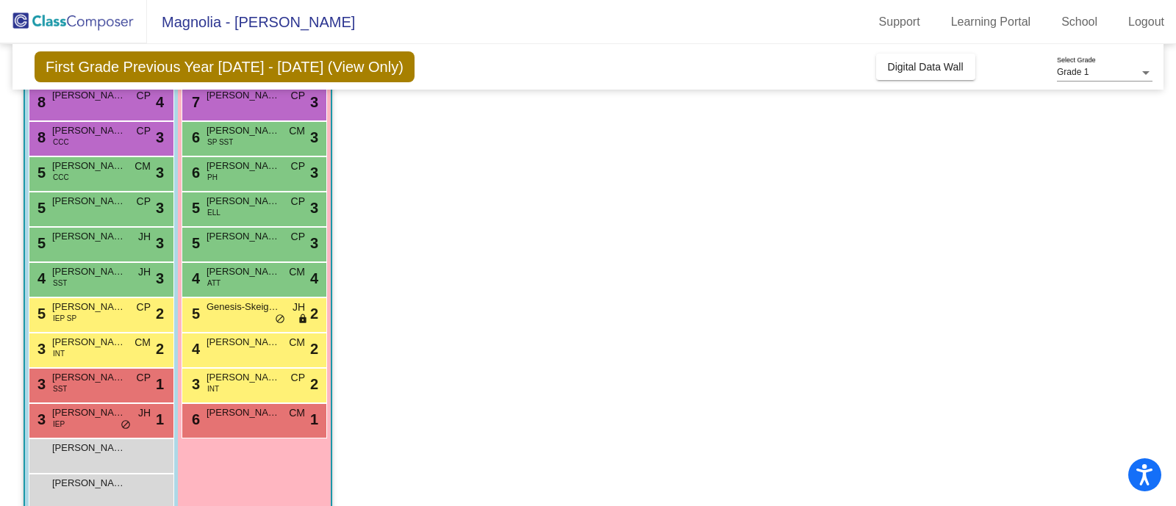
scroll to position [209, 0]
